Goal: Task Accomplishment & Management: Complete application form

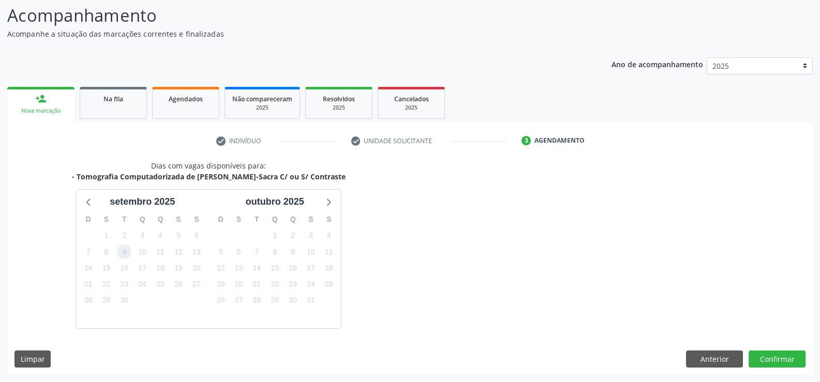
click at [127, 252] on span "9" at bounding box center [124, 252] width 14 height 14
click at [769, 355] on button "Confirmar" at bounding box center [776, 360] width 57 height 18
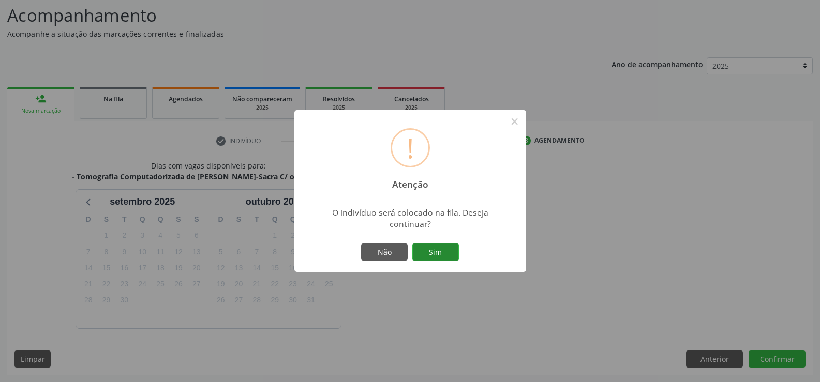
click at [437, 248] on button "Sim" at bounding box center [435, 253] width 47 height 18
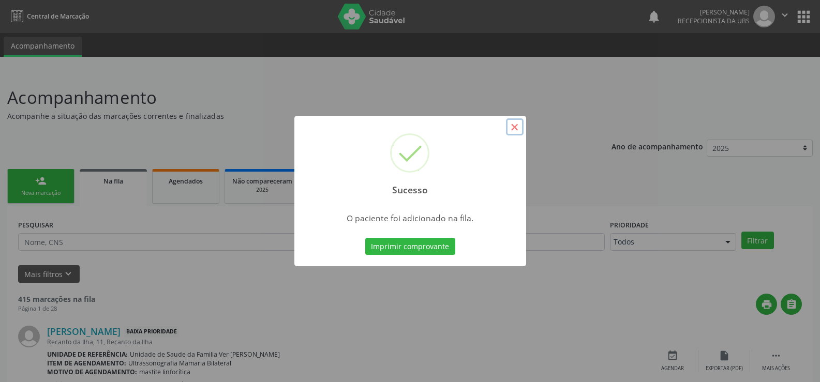
click at [518, 123] on button "×" at bounding box center [515, 127] width 18 height 18
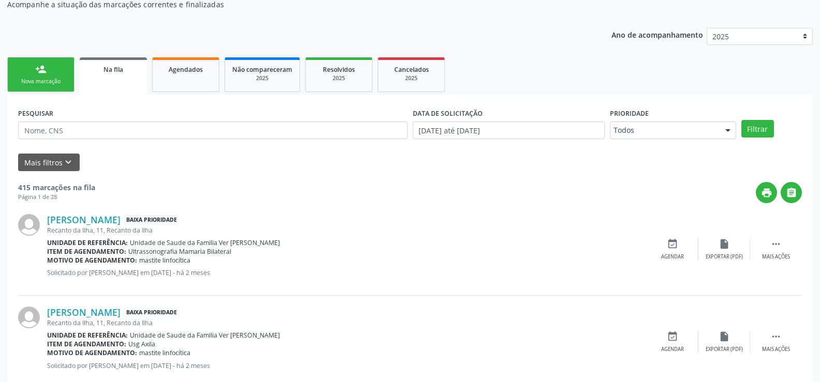
scroll to position [52, 0]
